Goal: Task Accomplishment & Management: Complete application form

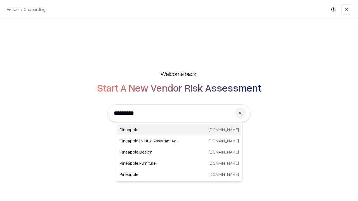
click at [179, 130] on div "Pineapple [DOMAIN_NAME]" at bounding box center [180, 129] width 124 height 11
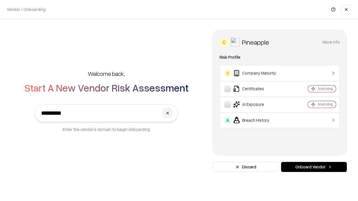
type input "*********"
click at [314, 167] on button "Onboard Vendor" at bounding box center [314, 167] width 66 height 10
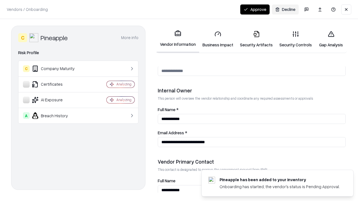
scroll to position [290, 0]
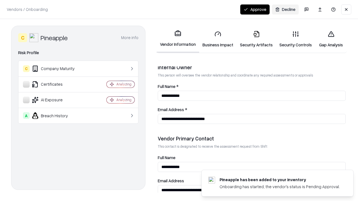
click at [218, 39] on link "Business Impact" at bounding box center [217, 39] width 37 height 26
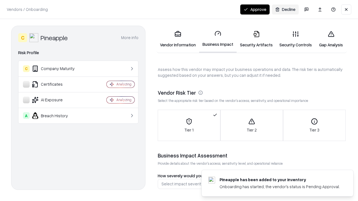
click at [256, 39] on link "Security Artifacts" at bounding box center [256, 39] width 39 height 26
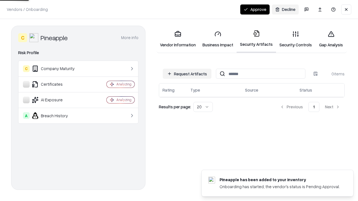
click at [187, 74] on button "Request Artifacts" at bounding box center [187, 74] width 49 height 10
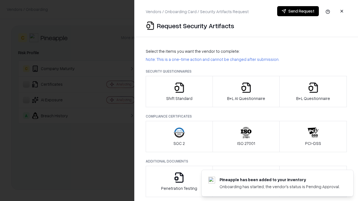
click at [179, 92] on icon "button" at bounding box center [179, 87] width 11 height 11
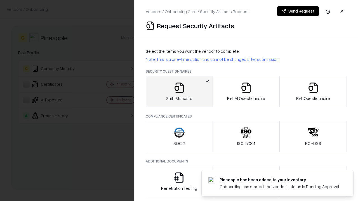
click at [298, 11] on button "Send Request" at bounding box center [298, 11] width 42 height 10
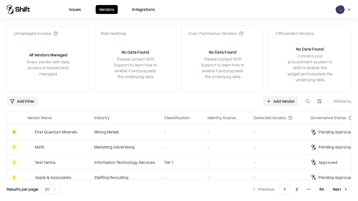
click at [308, 101] on button at bounding box center [308, 102] width 10 height 10
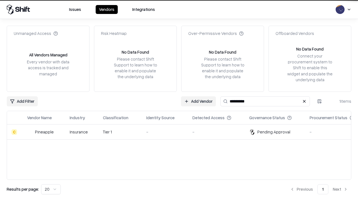
type input "*********"
click at [182, 132] on div "-" at bounding box center [164, 132] width 37 height 6
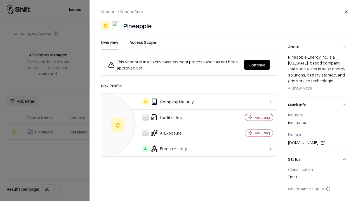
click at [257, 65] on button "Continue" at bounding box center [257, 65] width 26 height 10
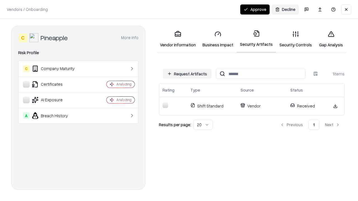
click at [296, 39] on link "Security Controls" at bounding box center [295, 39] width 39 height 26
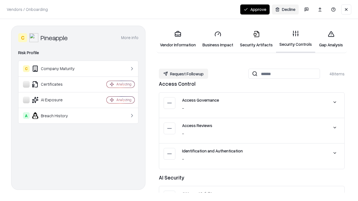
click at [184, 74] on button "Request Followup" at bounding box center [183, 74] width 49 height 10
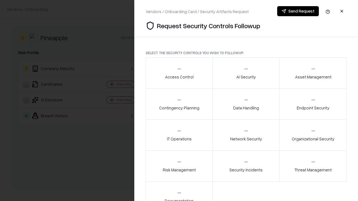
click at [179, 73] on div "Access Control" at bounding box center [179, 73] width 29 height 14
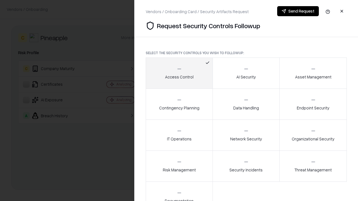
click at [298, 11] on button "Send Request" at bounding box center [298, 11] width 42 height 10
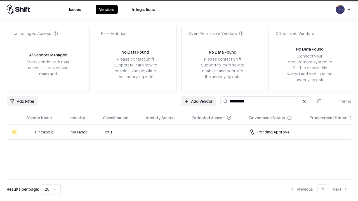
type input "*********"
click at [182, 132] on div "-" at bounding box center [164, 132] width 37 height 6
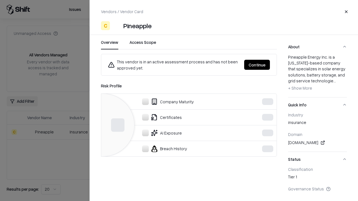
click at [257, 65] on button "Continue" at bounding box center [257, 65] width 26 height 10
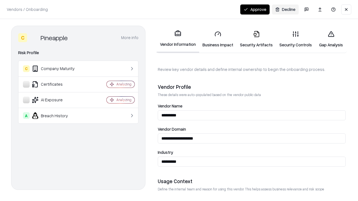
click at [255, 9] on button "Approve" at bounding box center [254, 9] width 29 height 10
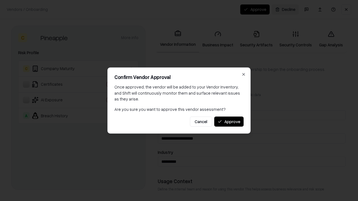
click at [229, 122] on button "Approve" at bounding box center [228, 122] width 29 height 10
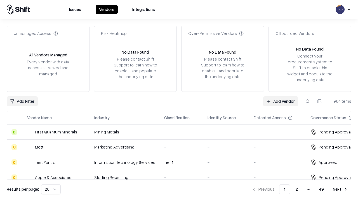
type input "*********"
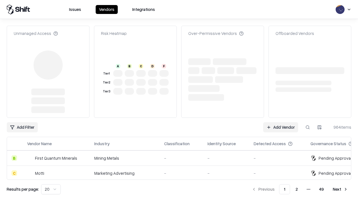
click at [281, 123] on link "Add Vendor" at bounding box center [280, 128] width 35 height 10
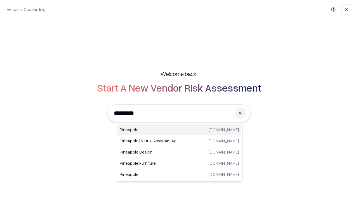
click at [179, 130] on div "Pineapple [DOMAIN_NAME]" at bounding box center [180, 129] width 124 height 11
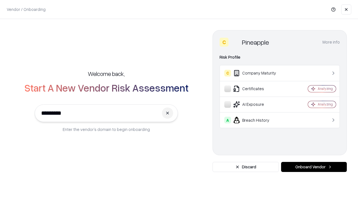
type input "*********"
click at [314, 167] on button "Onboard Vendor" at bounding box center [314, 167] width 66 height 10
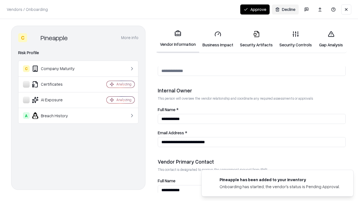
scroll to position [290, 0]
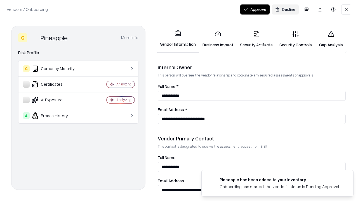
click at [255, 9] on button "Approve" at bounding box center [254, 9] width 29 height 10
